Goal: Browse casually

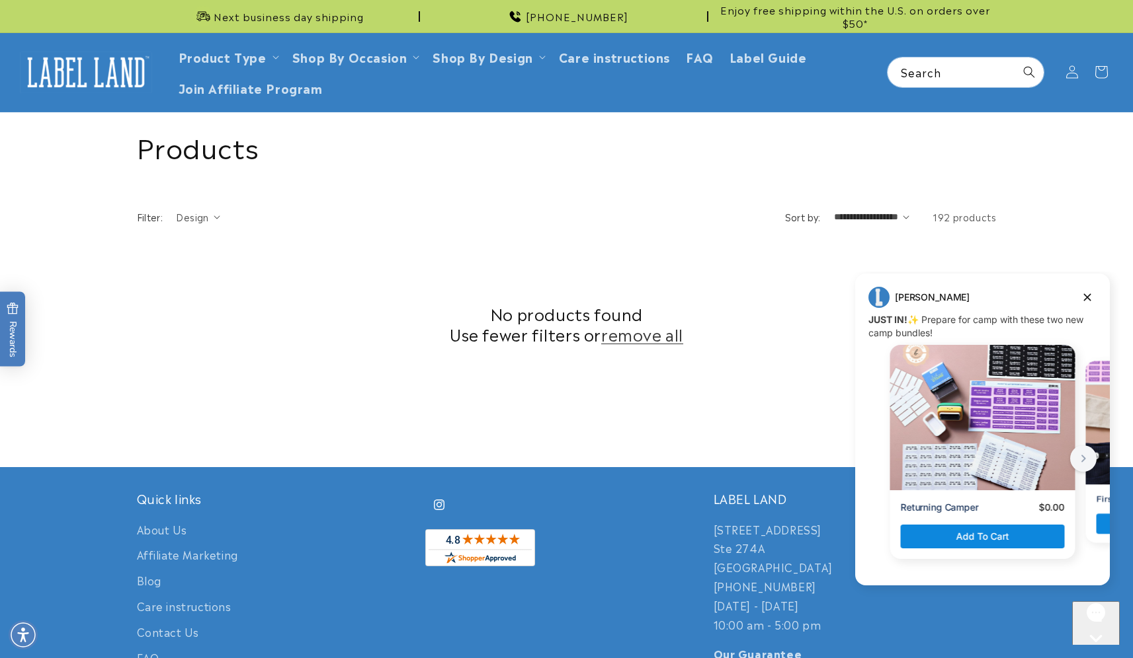
scroll to position [333, 0]
